Goal: Register for event/course

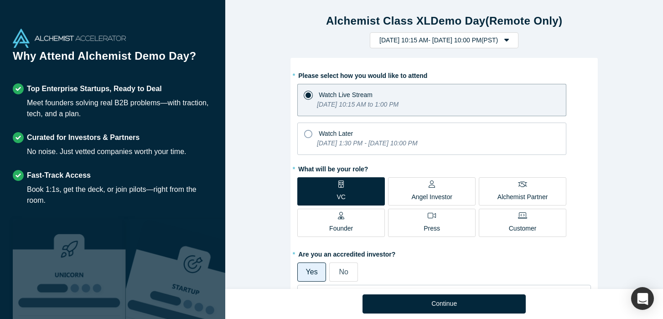
select select "US"
click at [310, 137] on icon at bounding box center [308, 134] width 8 height 8
click at [0, 0] on input "Watch Later [DATE] 1:30 PM - [DATE] 10:00 PM" at bounding box center [0, 0] width 0 height 0
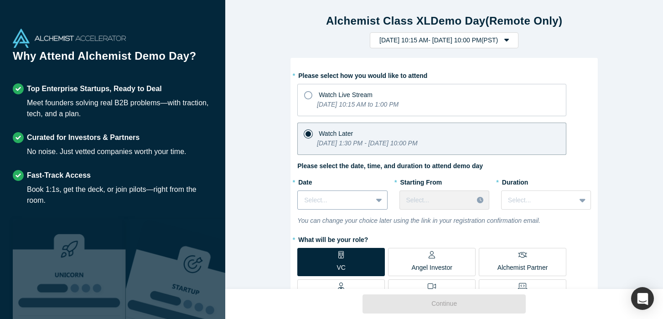
click at [356, 202] on div "Select..." at bounding box center [342, 200] width 90 height 19
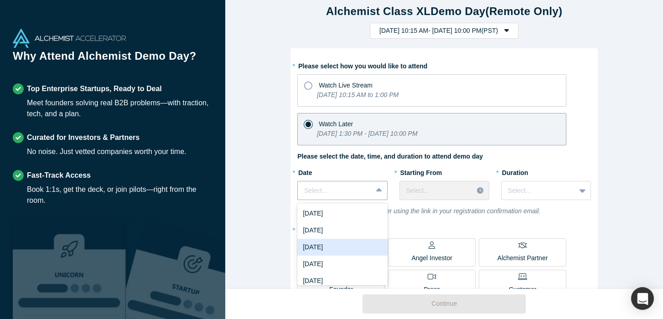
scroll to position [0, 0]
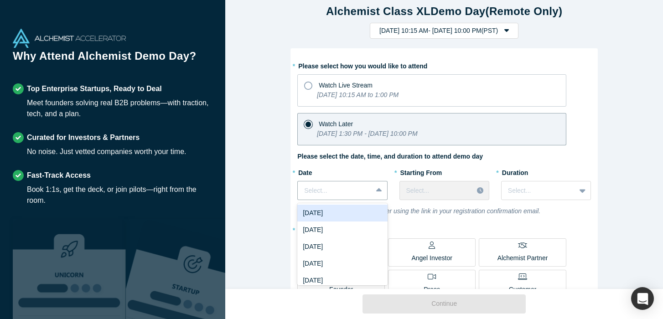
click at [343, 214] on div "[DATE]" at bounding box center [342, 213] width 90 height 17
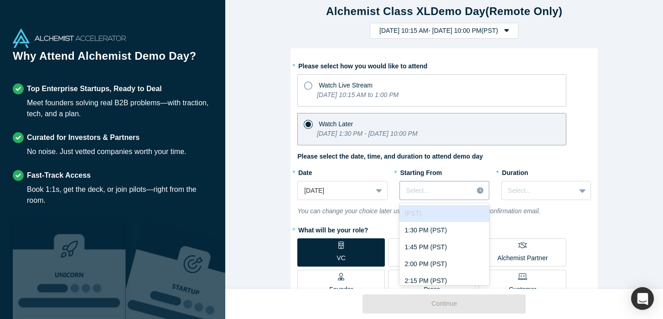
click at [479, 190] on icon at bounding box center [480, 190] width 6 height 6
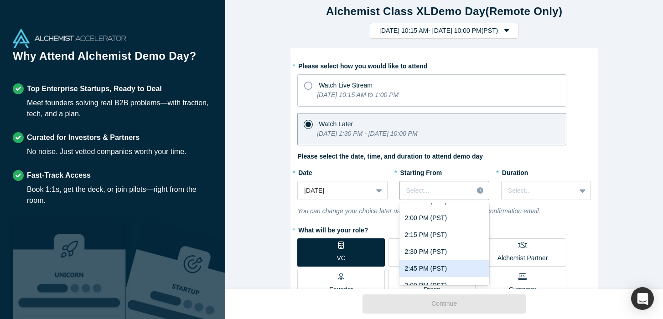
scroll to position [67, 0]
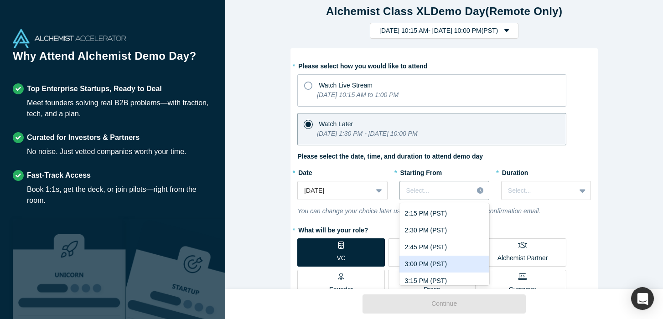
click at [438, 268] on div "3:00 PM (PST)" at bounding box center [445, 264] width 90 height 17
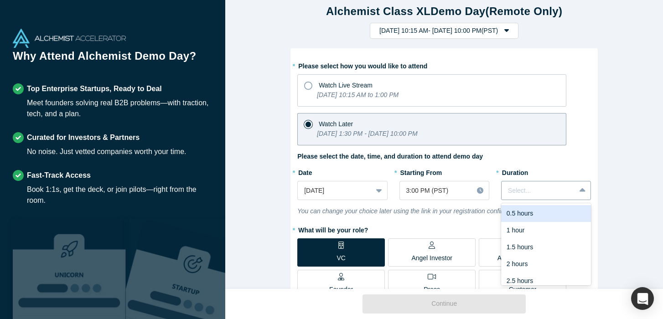
click at [530, 193] on div at bounding box center [538, 190] width 61 height 11
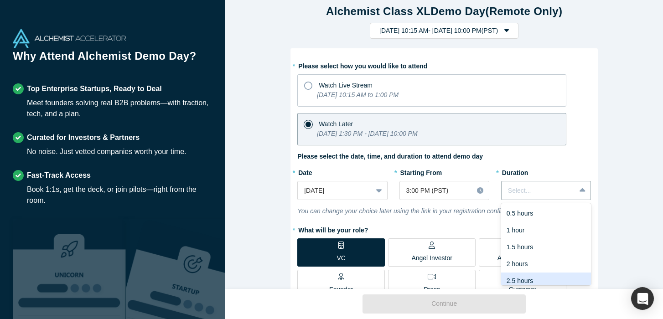
click at [523, 278] on div "2.5 hours" at bounding box center [546, 281] width 90 height 17
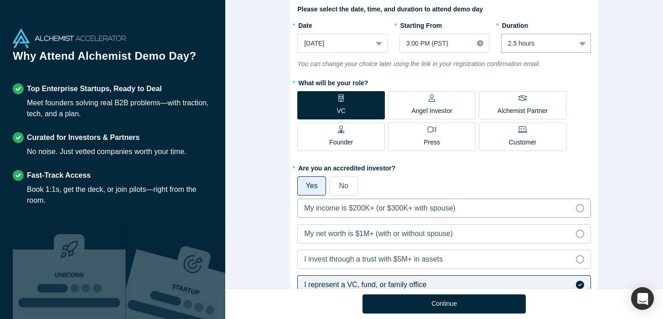
scroll to position [160, 0]
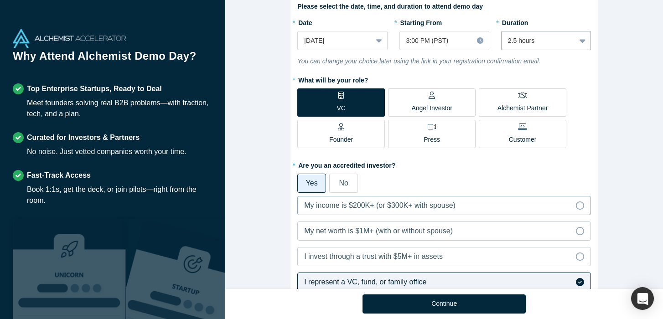
click at [580, 203] on icon at bounding box center [580, 206] width 8 height 8
click at [0, 0] on input "My income is $200K+ (or $300K+ with spouse)" at bounding box center [0, 0] width 0 height 0
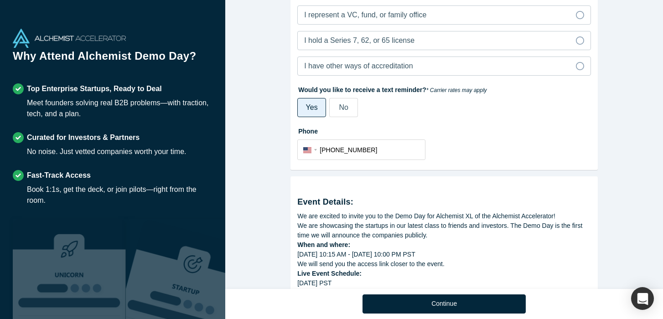
scroll to position [428, 0]
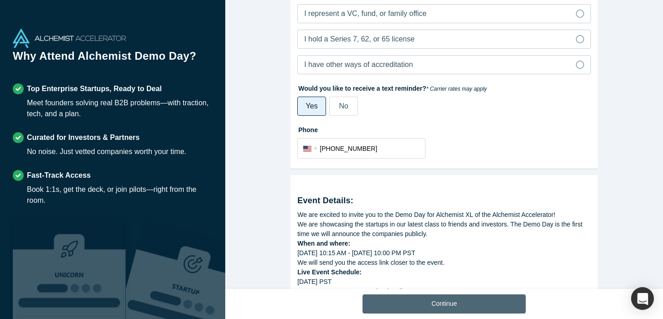
click at [454, 297] on button "Continue" at bounding box center [444, 304] width 163 height 19
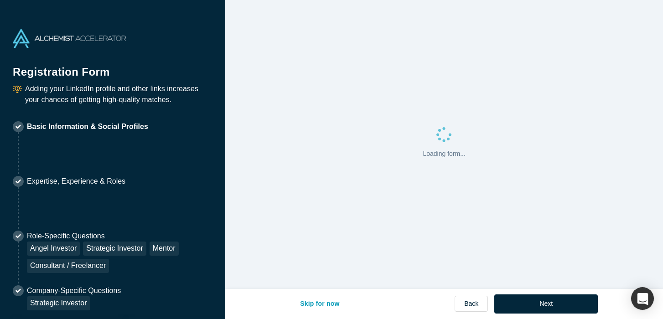
select select "US"
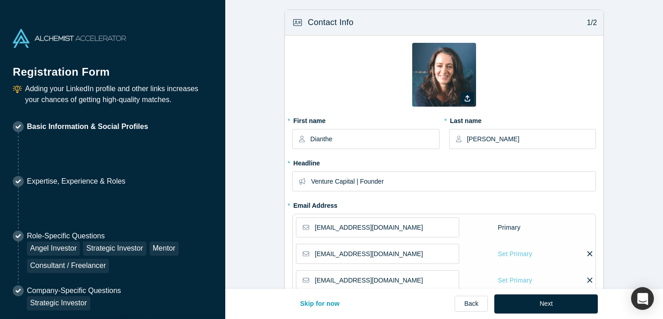
type input "[GEOGRAPHIC_DATA], [GEOGRAPHIC_DATA], [GEOGRAPHIC_DATA]"
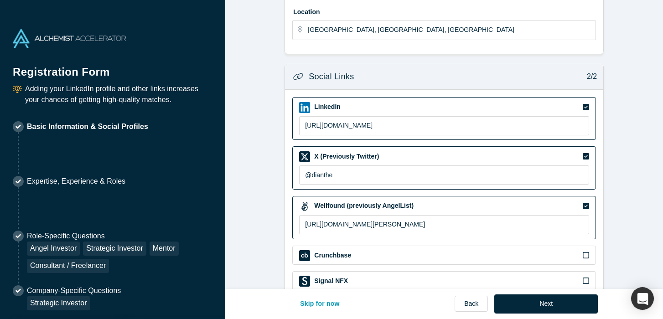
scroll to position [405, 0]
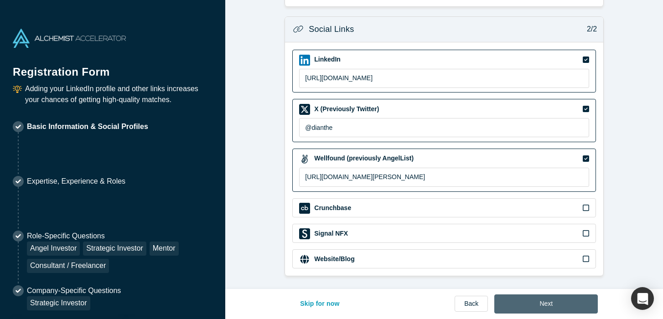
click at [532, 304] on button "Next" at bounding box center [546, 304] width 104 height 19
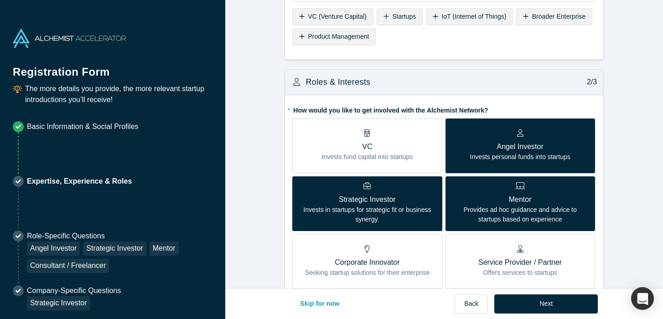
scroll to position [178, 0]
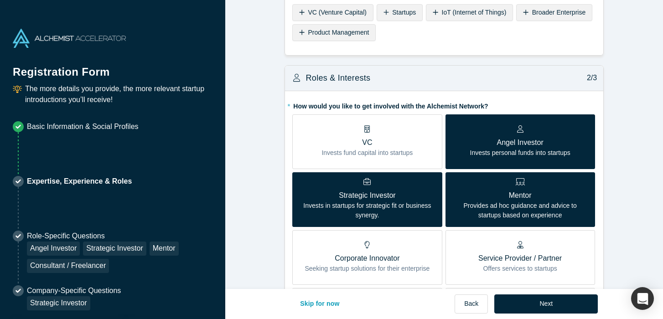
click at [399, 148] on p "Invests fund capital into startups" at bounding box center [367, 153] width 91 height 10
click at [0, 0] on input "VC Invests fund capital into startups" at bounding box center [0, 0] width 0 height 0
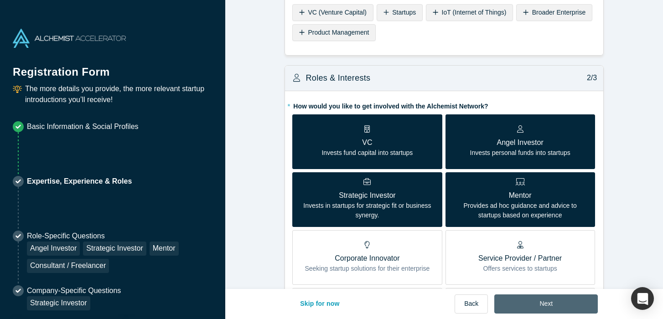
click at [518, 306] on button "Next" at bounding box center [546, 304] width 104 height 19
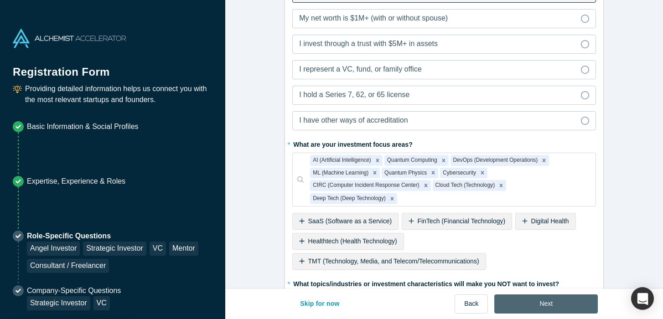
scroll to position [605, 0]
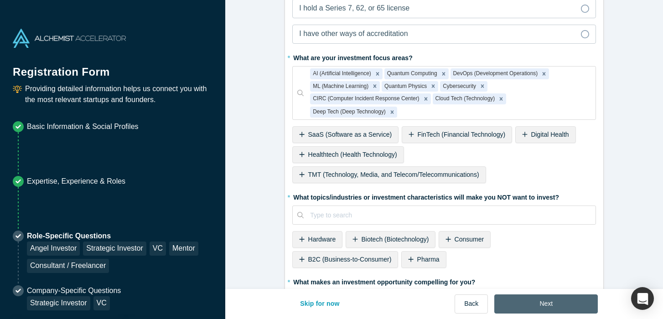
click at [536, 302] on button "Next" at bounding box center [546, 304] width 104 height 19
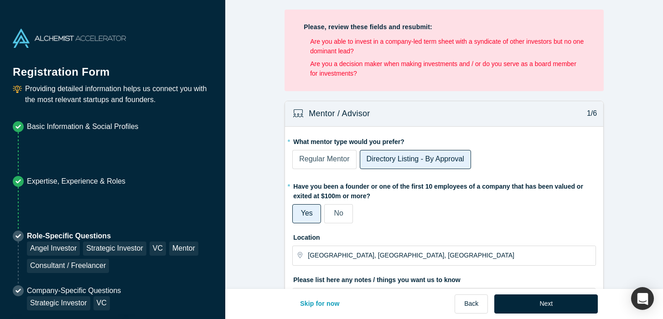
click at [316, 161] on span "Regular Mentor" at bounding box center [324, 159] width 50 height 8
click at [0, 0] on input "Regular Mentor" at bounding box center [0, 0] width 0 height 0
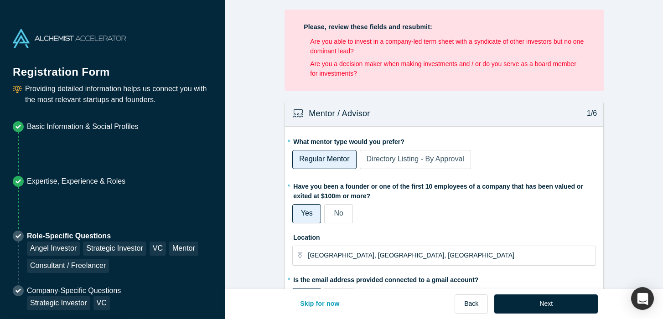
click at [341, 219] on label "No" at bounding box center [338, 213] width 29 height 19
click at [0, 0] on input "No" at bounding box center [0, 0] width 0 height 0
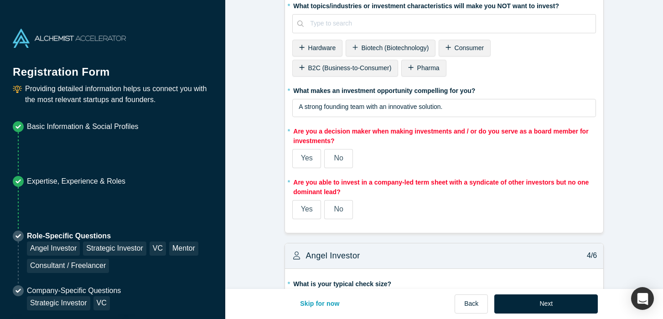
scroll to position [1054, 0]
click at [312, 156] on span "Yes" at bounding box center [307, 158] width 12 height 8
click at [0, 0] on input "Yes" at bounding box center [0, 0] width 0 height 0
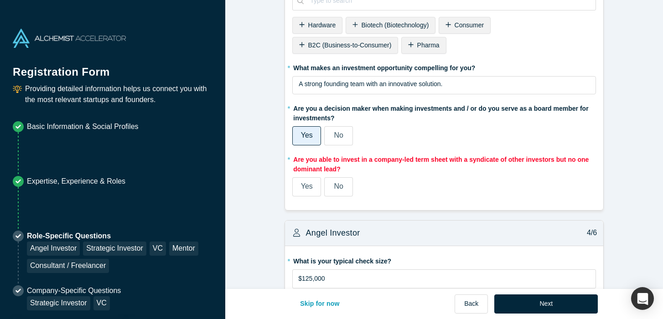
scroll to position [1032, 0]
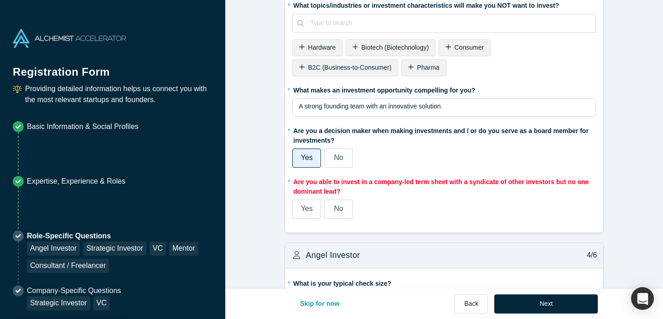
click at [307, 208] on span "Yes" at bounding box center [307, 209] width 12 height 8
click at [0, 0] on input "Yes" at bounding box center [0, 0] width 0 height 0
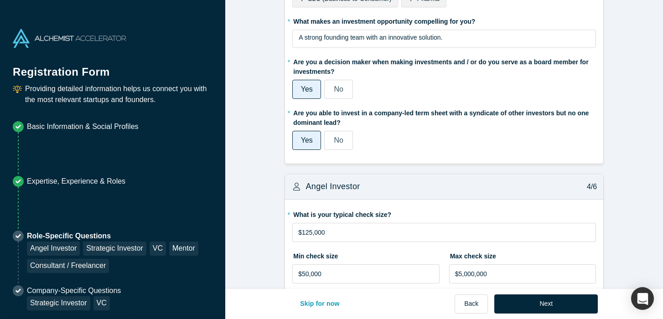
scroll to position [963, 0]
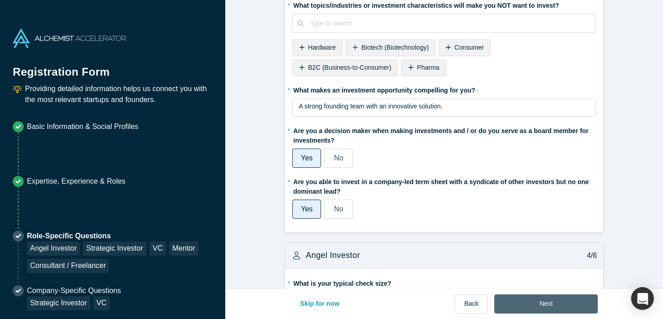
click at [530, 304] on button "Next" at bounding box center [546, 304] width 104 height 19
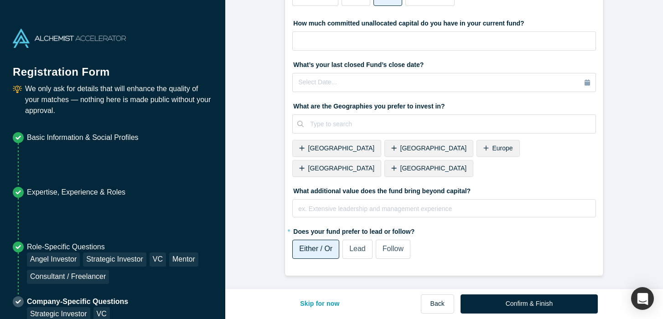
scroll to position [0, 0]
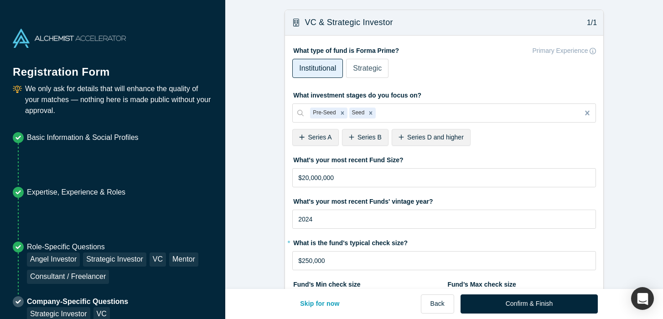
click at [364, 65] on span "Strategic" at bounding box center [367, 68] width 29 height 8
click at [0, 0] on input "Strategic" at bounding box center [0, 0] width 0 height 0
click at [309, 137] on span "Series A" at bounding box center [320, 137] width 24 height 7
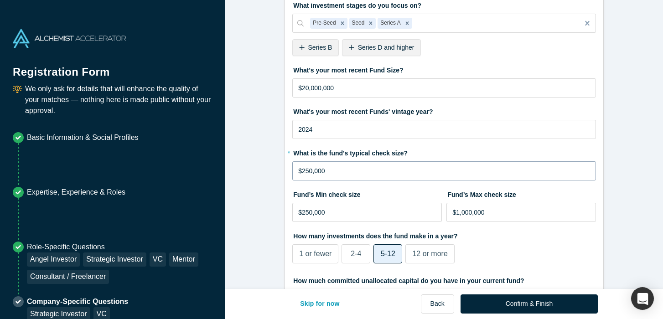
scroll to position [91, 0]
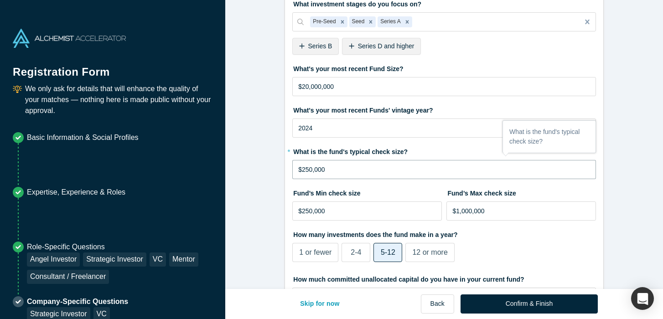
drag, startPoint x: 337, startPoint y: 169, endPoint x: 285, endPoint y: 171, distance: 51.6
click at [285, 171] on div "What type of fund is Forma Prime? Primary Experience Institutional Strategic Wh…" at bounding box center [444, 238] width 318 height 588
type input "$500,000"
click at [344, 209] on input "$250,000" at bounding box center [367, 211] width 150 height 19
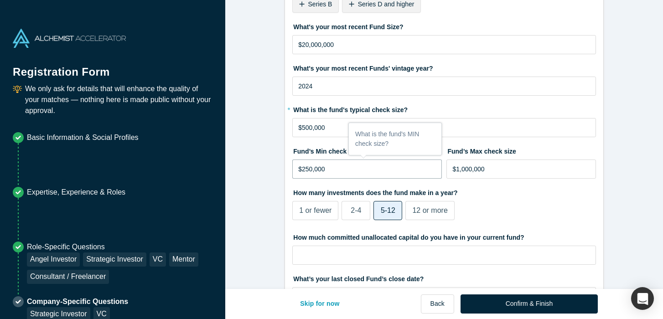
scroll to position [134, 0]
click at [357, 207] on span "2-4" at bounding box center [356, 210] width 10 height 8
click at [0, 0] on input "2-4" at bounding box center [0, 0] width 0 height 0
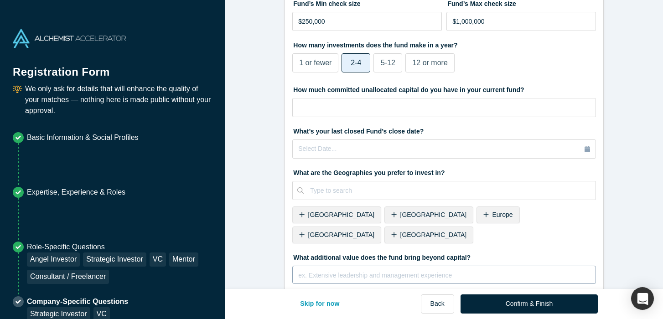
scroll to position [327, 0]
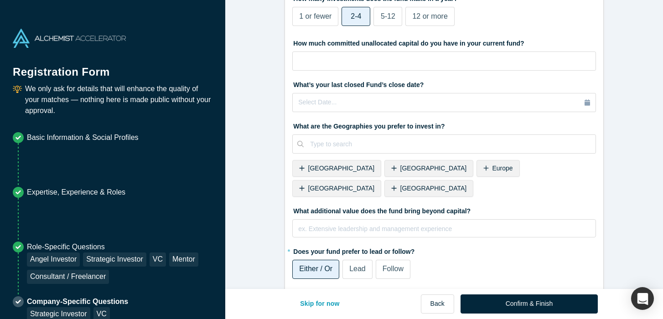
click at [477, 166] on div "Europe" at bounding box center [498, 168] width 43 height 17
click at [492, 166] on span "[GEOGRAPHIC_DATA]" at bounding box center [525, 168] width 67 height 7
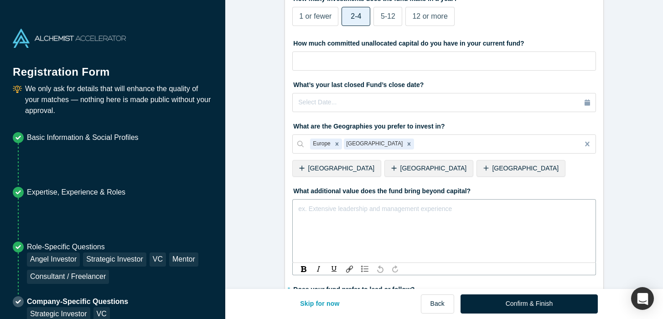
click at [348, 208] on div "rdw-editor" at bounding box center [444, 207] width 291 height 10
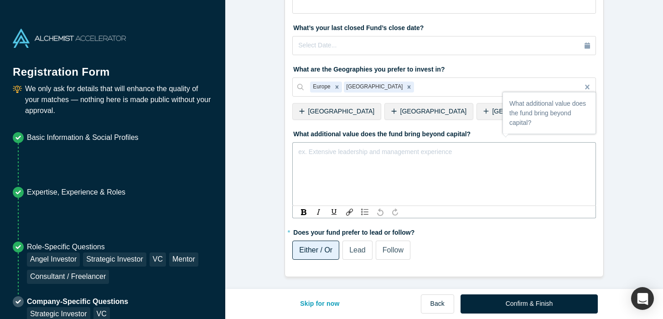
scroll to position [385, 0]
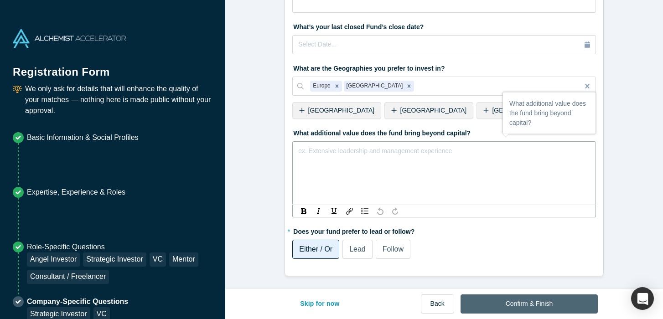
click at [504, 301] on button "Confirm & Finish" at bounding box center [529, 304] width 137 height 19
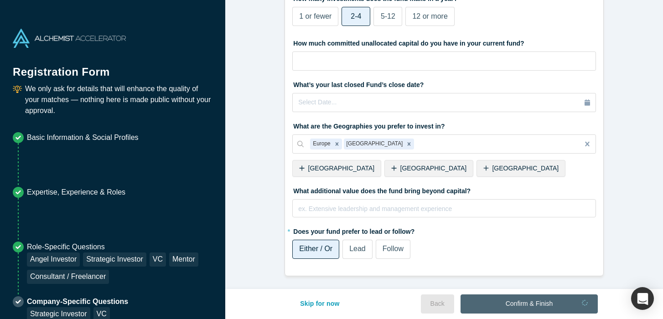
scroll to position [327, 0]
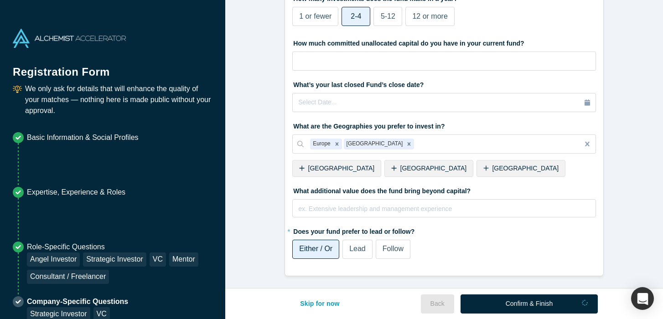
click at [509, 304] on div "Confirm & Finish" at bounding box center [529, 304] width 137 height 19
